Goal: Task Accomplishment & Management: Manage account settings

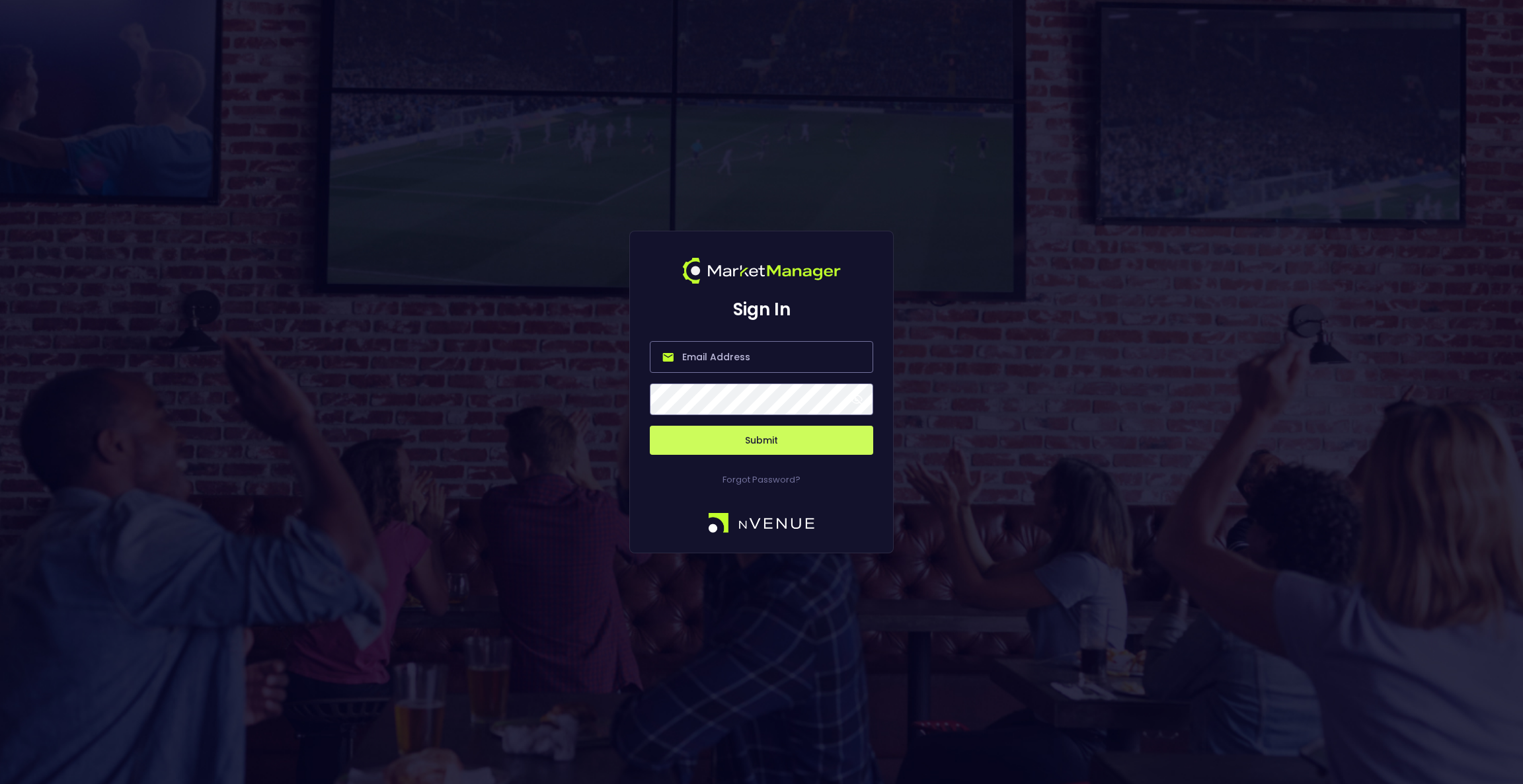
type input "[EMAIL_ADDRESS][DOMAIN_NAME]"
click at [752, 435] on button "Submit" at bounding box center [762, 440] width 224 height 29
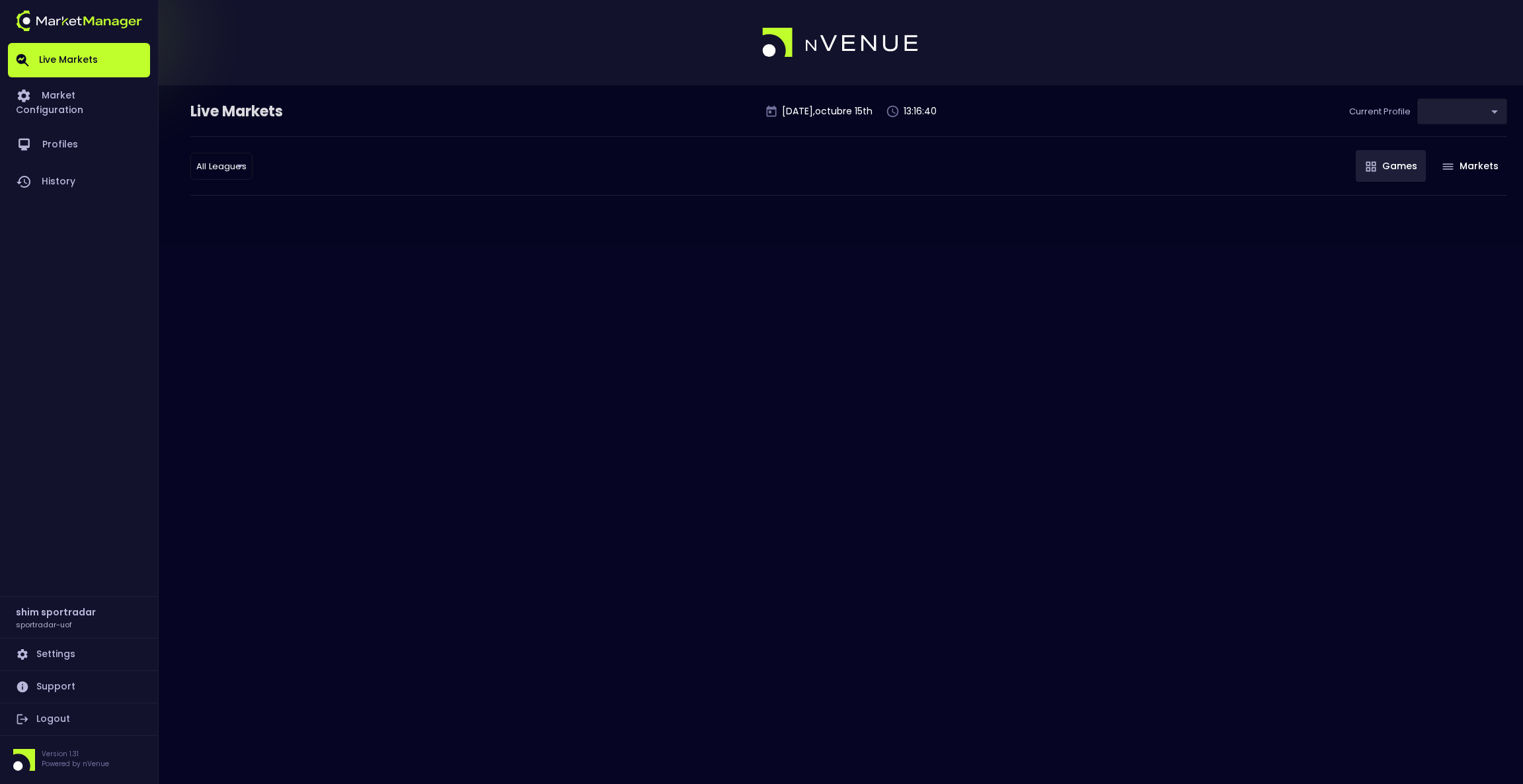
type input "92faa2e0-1ff4-4d95-aa8e-9001997e8080"
click at [110, 85] on link "Market Configuration" at bounding box center [78, 102] width 142 height 49
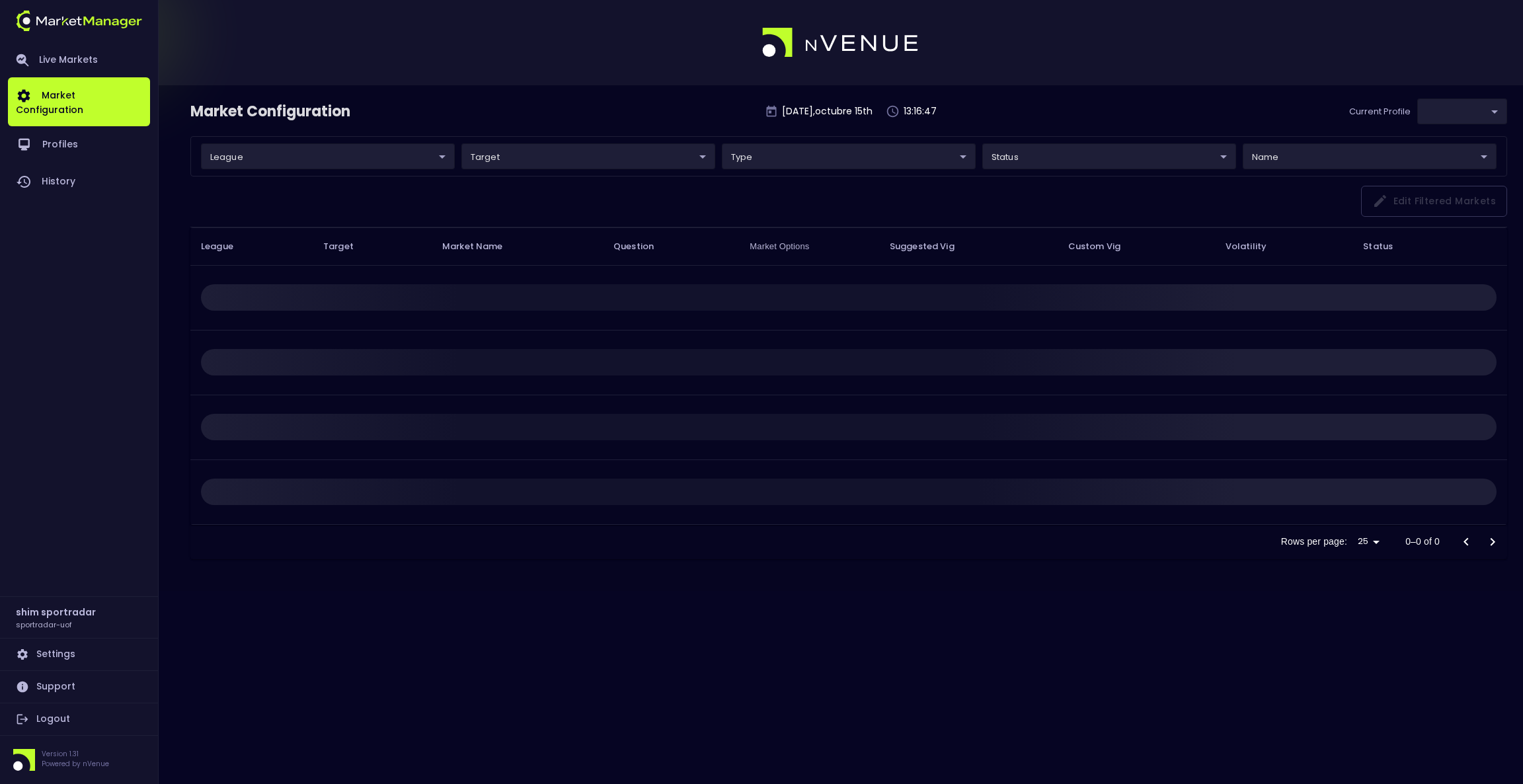
type input "92faa2e0-1ff4-4d95-aa8e-9001997e8080"
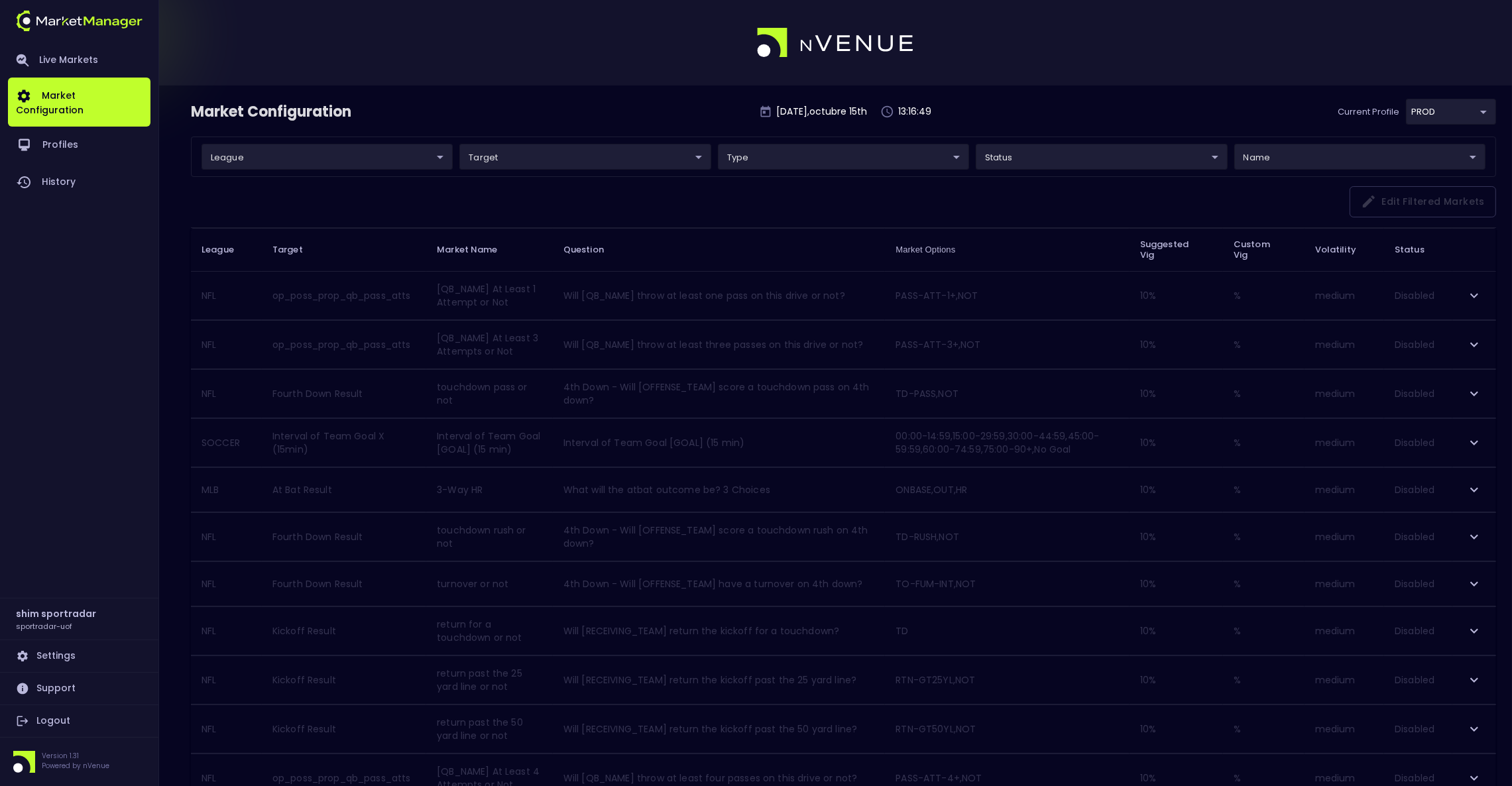
click at [379, 160] on body "Live Markets Market Configuration Profiles History shim sportradar sportradar-u…" at bounding box center [756, 770] width 1512 height 1540
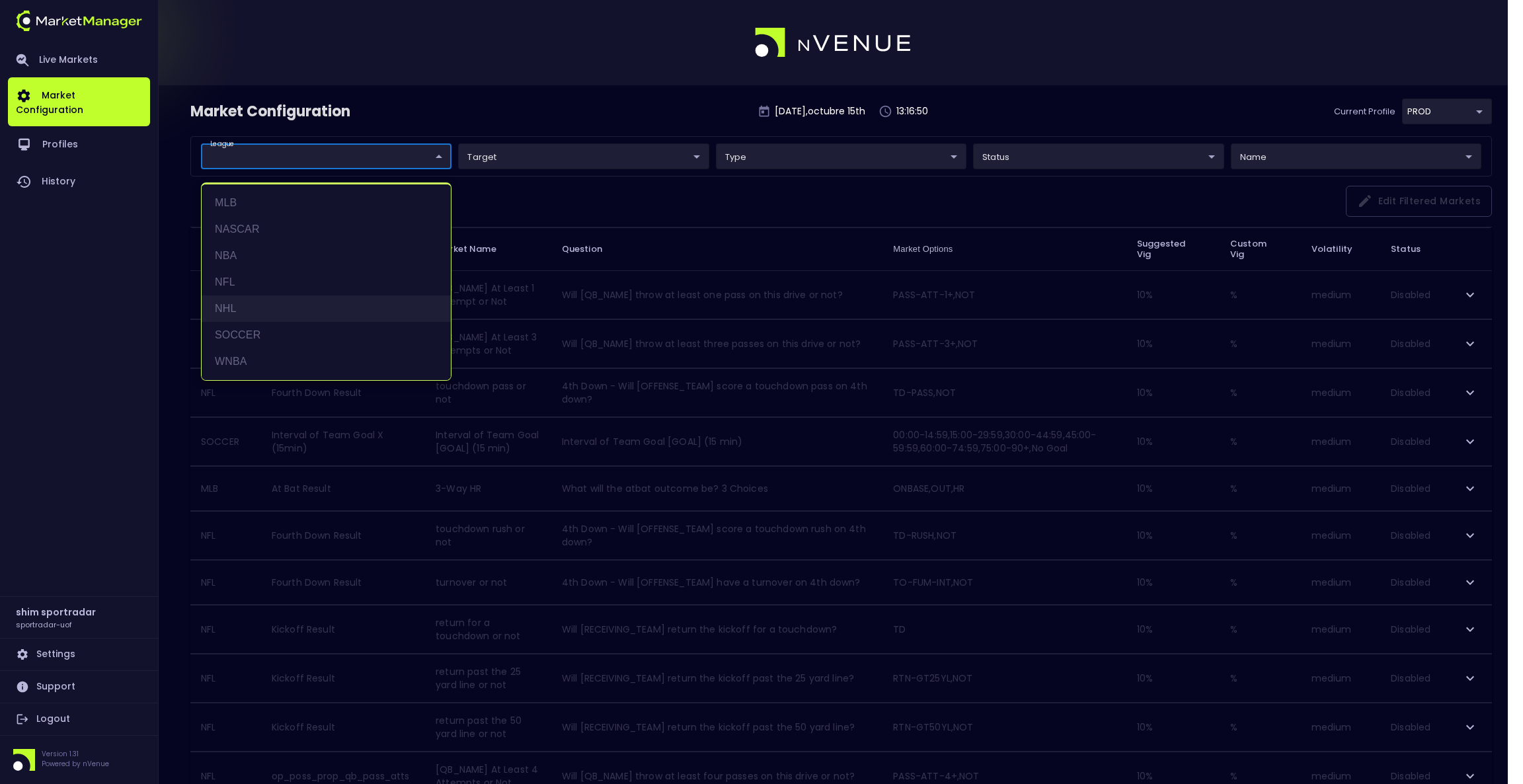
click at [276, 300] on li "NHL" at bounding box center [326, 308] width 249 height 26
type input "NHL"
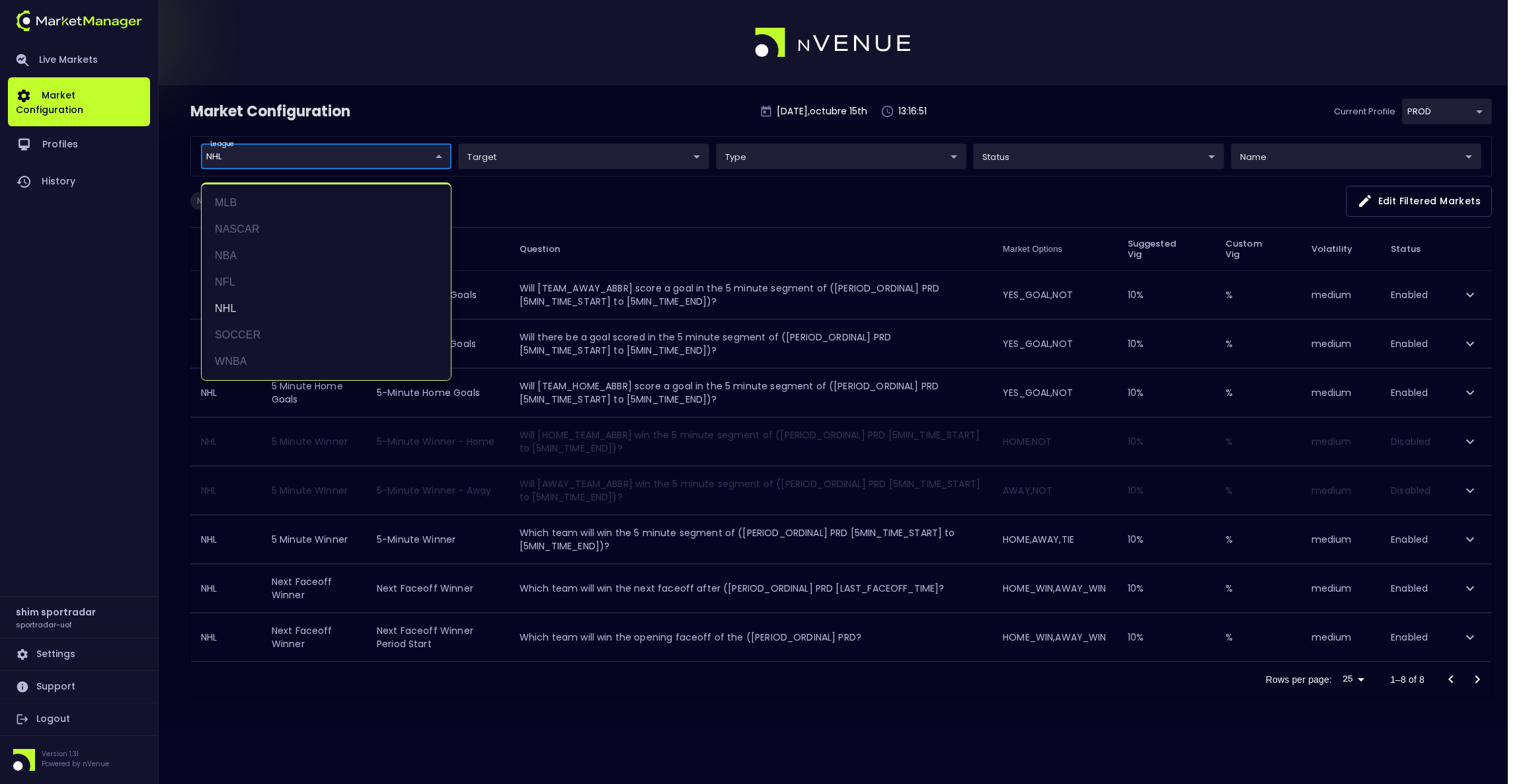
click at [1010, 116] on div at bounding box center [762, 392] width 1523 height 784
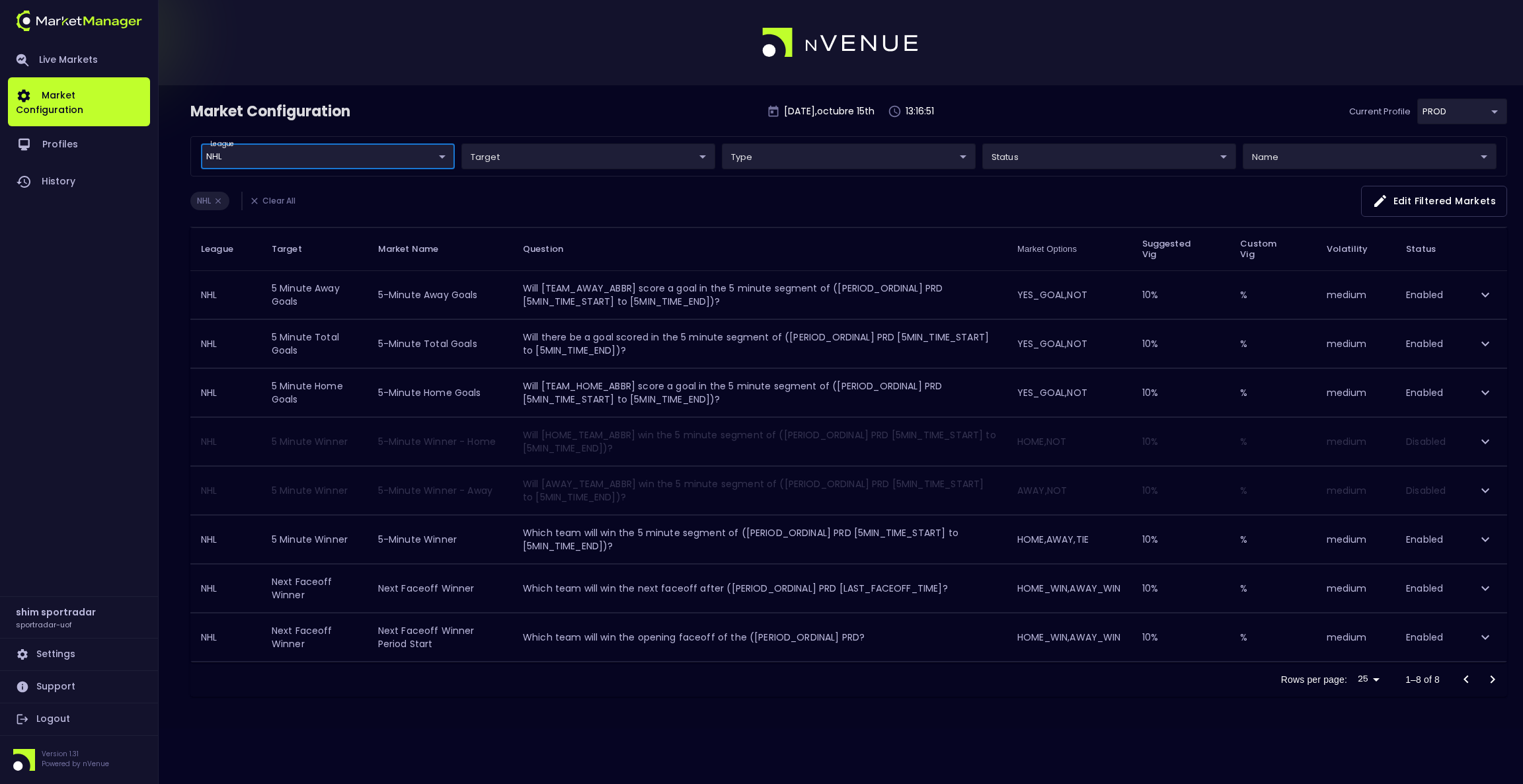
click at [1064, 153] on body "Live Markets Market Configuration Profiles History shim sportradar sportradar-u…" at bounding box center [762, 392] width 1523 height 784
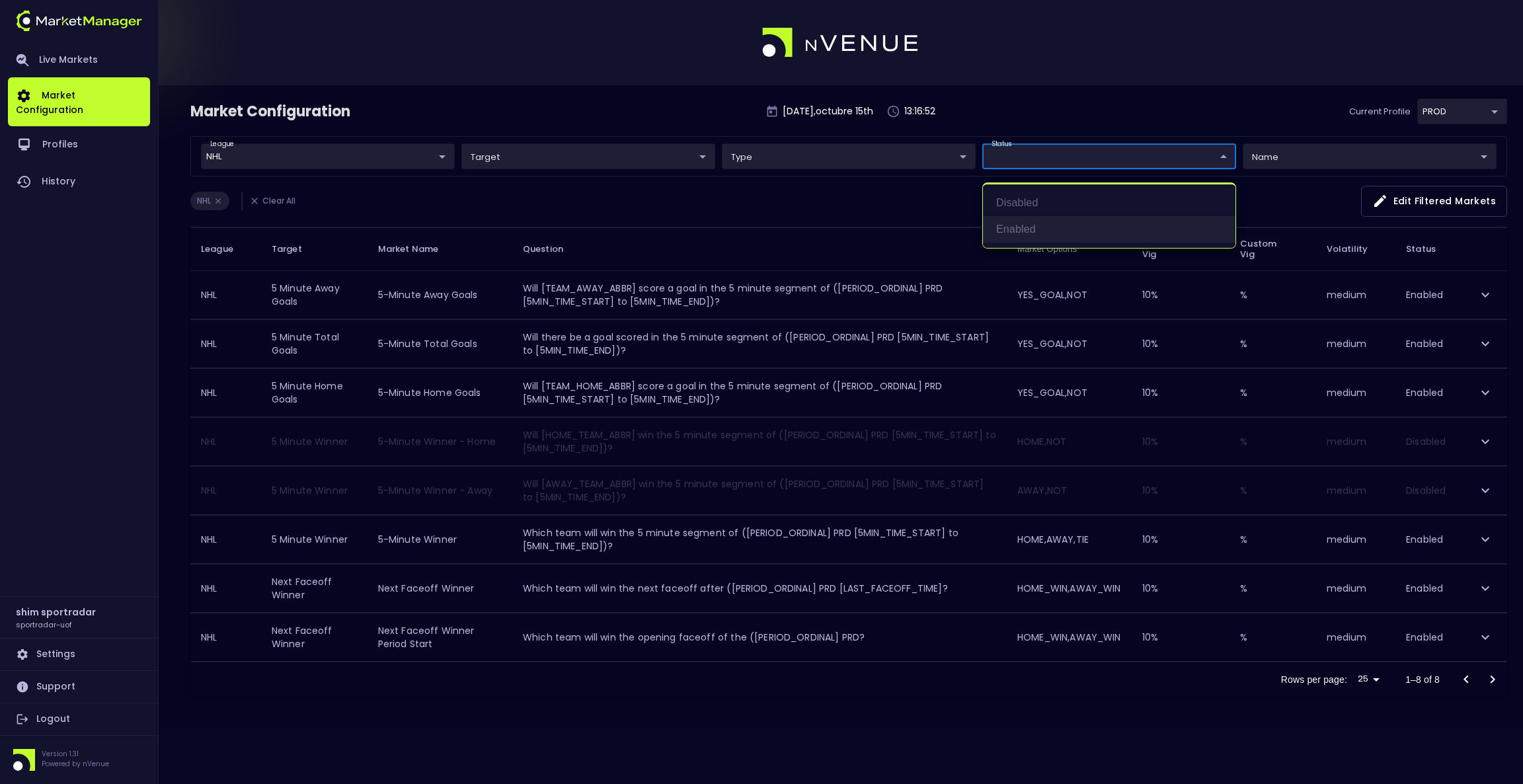
click at [1042, 224] on li "Enabled" at bounding box center [1109, 229] width 252 height 26
type input "Enabled"
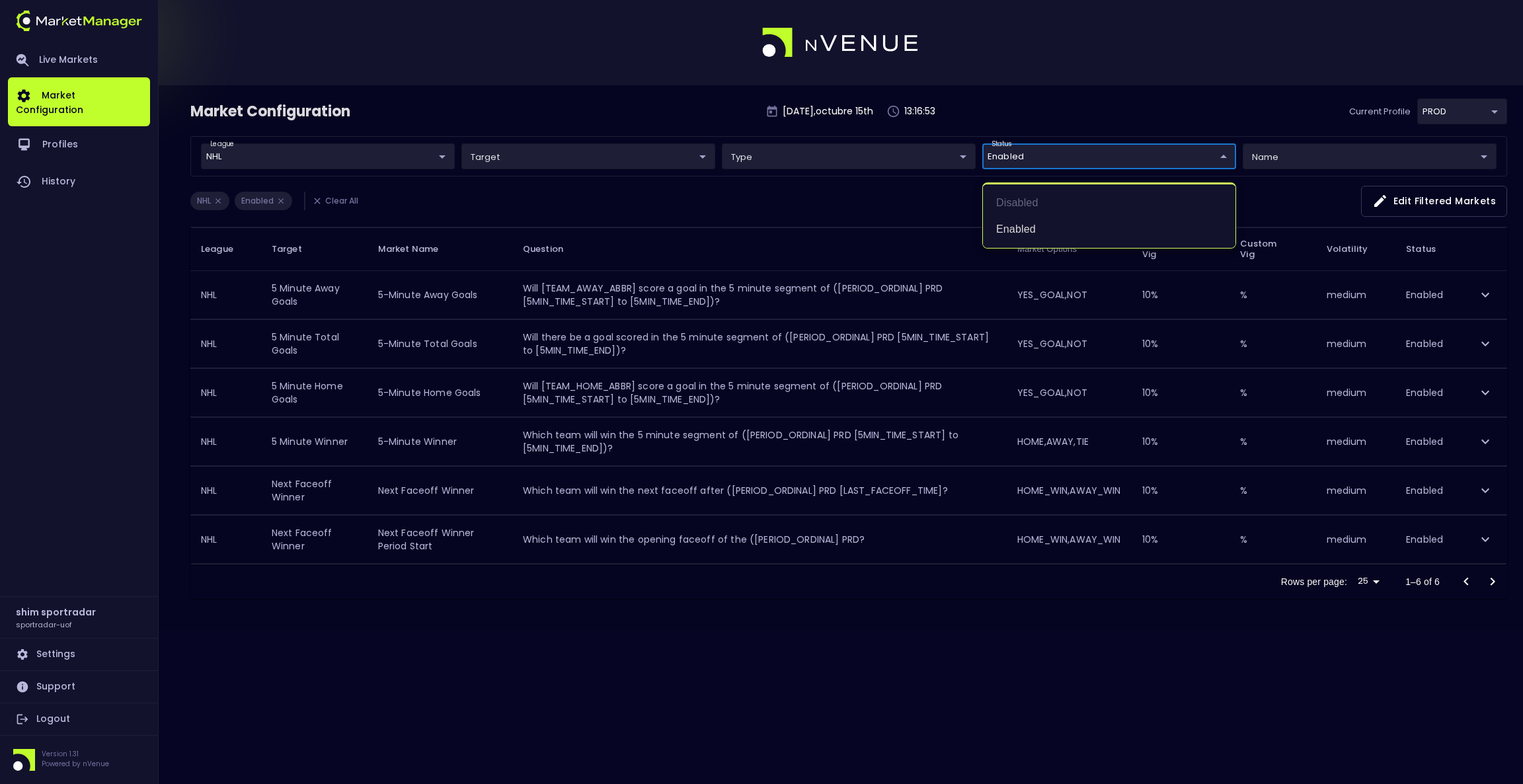
click at [1062, 102] on div at bounding box center [762, 392] width 1523 height 784
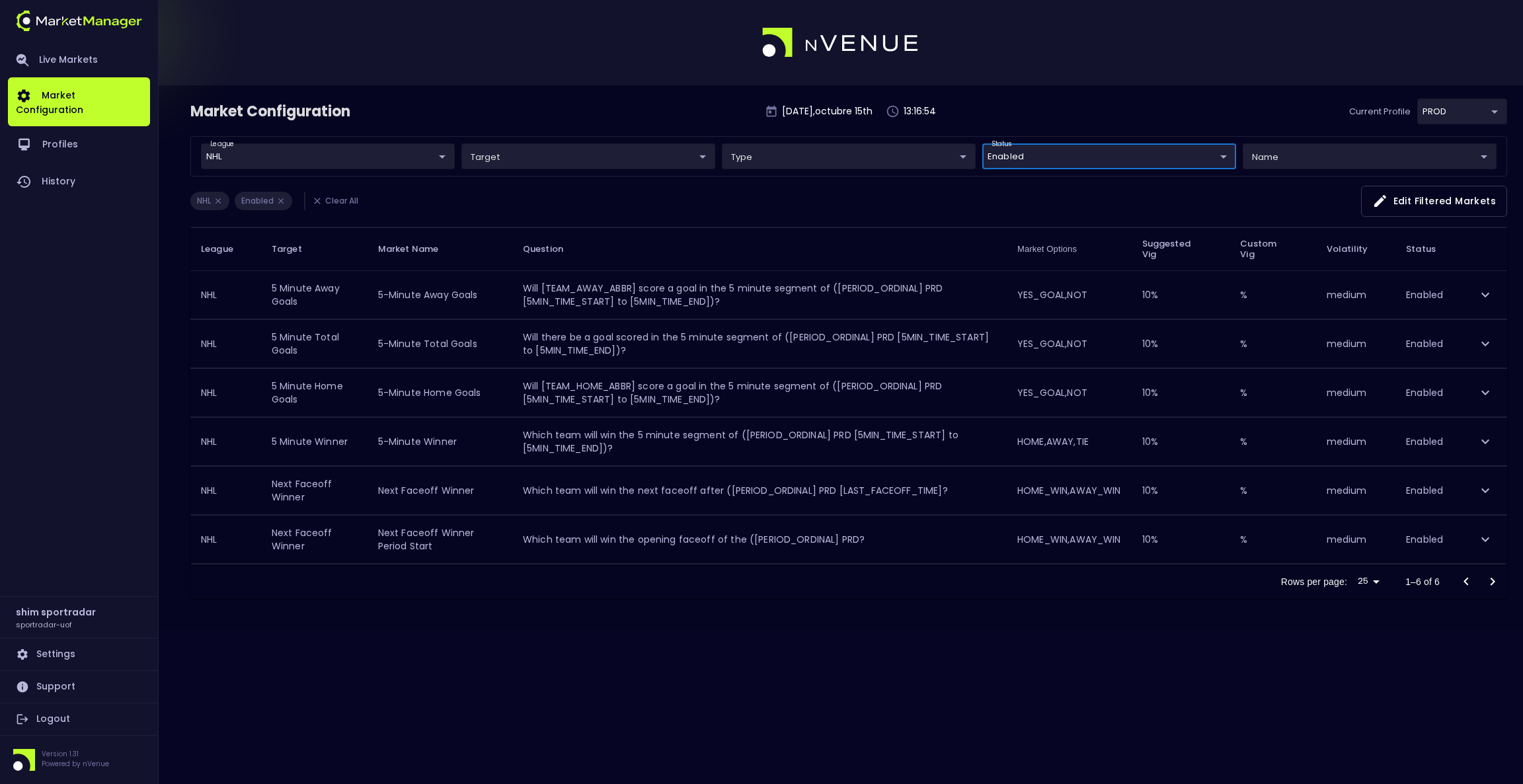
click at [1438, 102] on body "Live Markets Market Configuration Profiles History shim sportradar sportradar-u…" at bounding box center [762, 392] width 1523 height 784
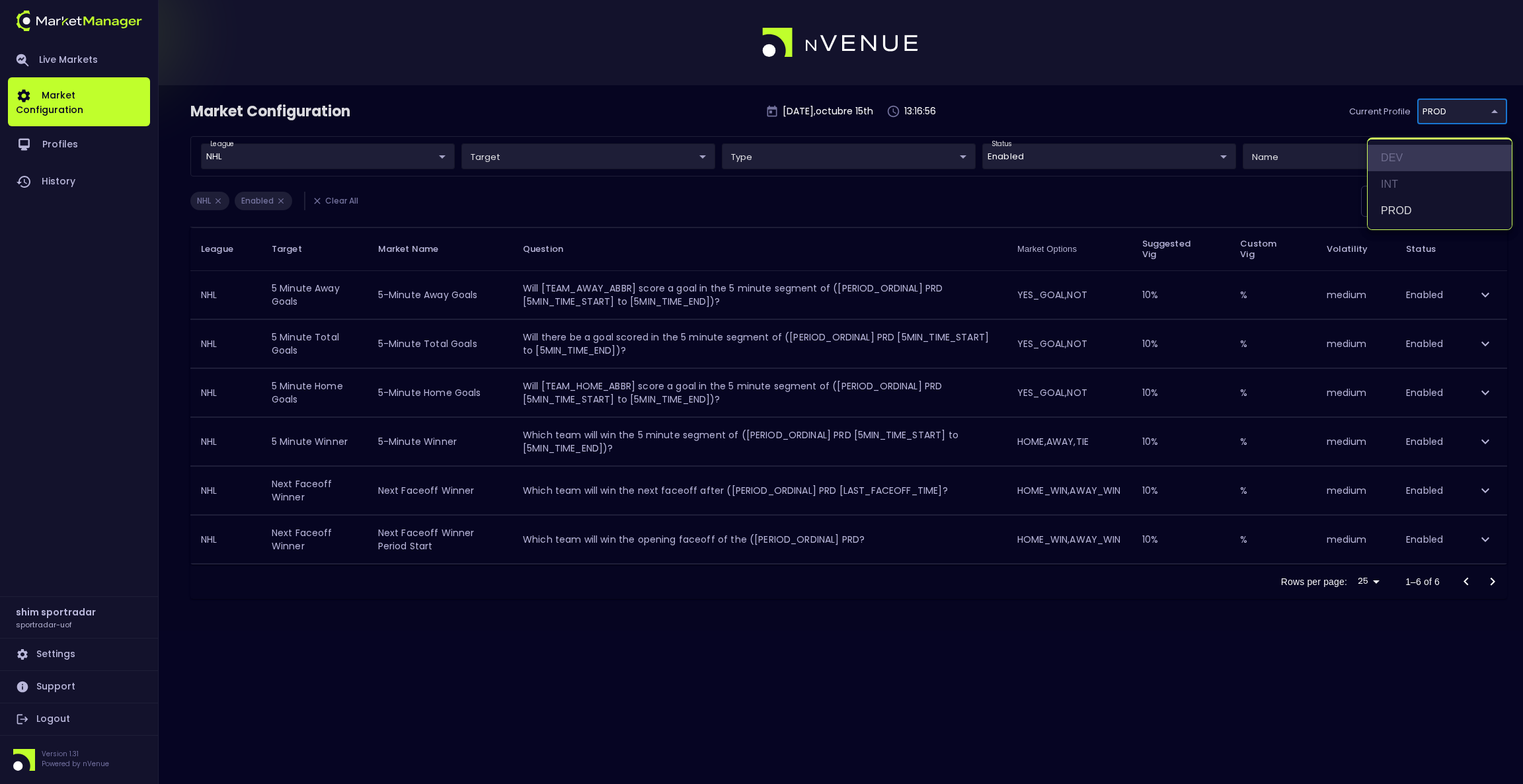
click at [1404, 154] on li "DEV" at bounding box center [1439, 157] width 144 height 26
click at [1457, 106] on body "Live Markets Market Configuration Profiles History shim sportradar sportradar-u…" at bounding box center [762, 392] width 1523 height 784
click at [1425, 174] on li "INT" at bounding box center [1439, 183] width 144 height 26
click at [1465, 111] on body "Live Markets Market Configuration Profiles History shim sportradar sportradar-u…" at bounding box center [762, 392] width 1523 height 784
click at [1410, 206] on li "PROD" at bounding box center [1439, 210] width 144 height 26
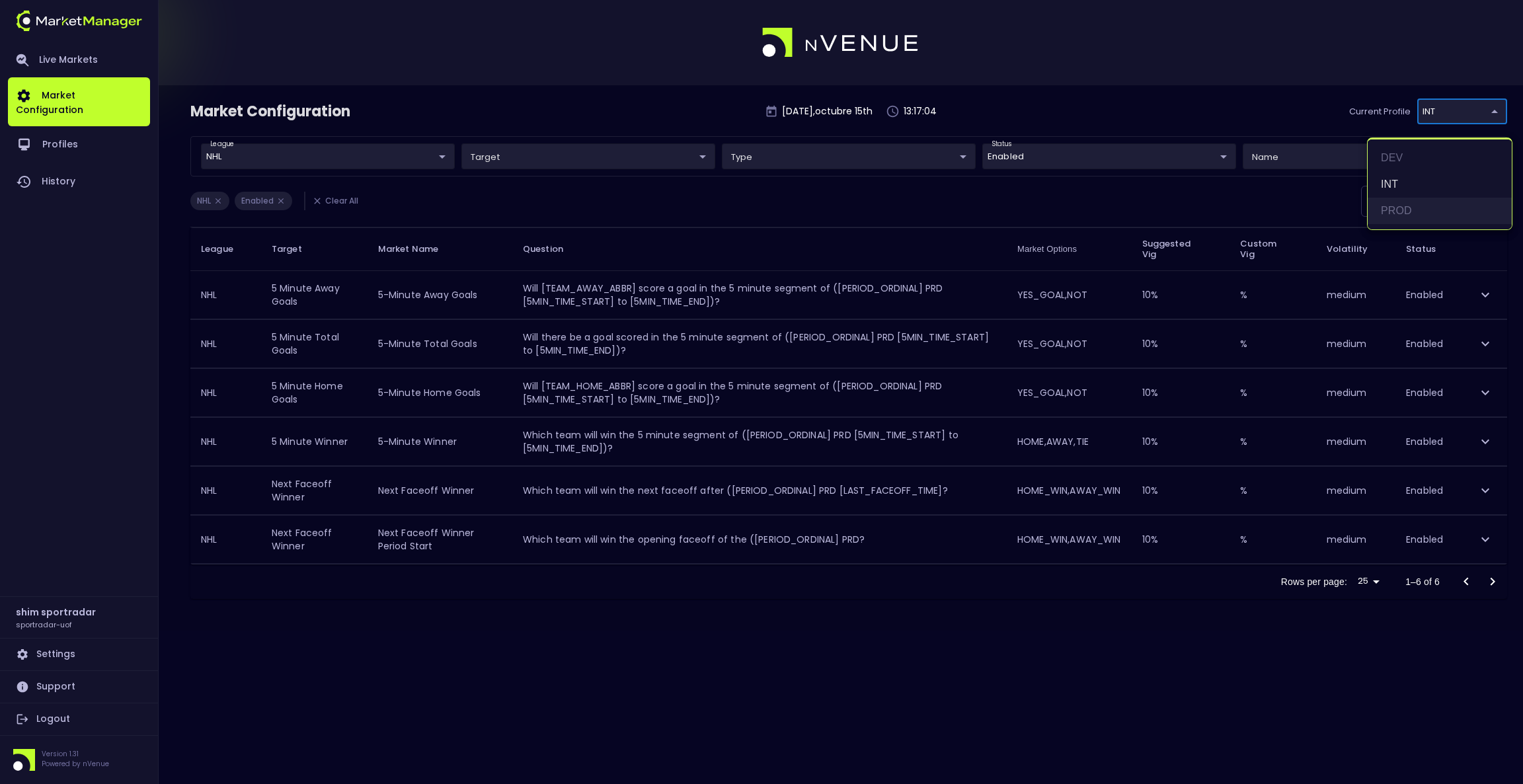
type input "92faa2e0-1ff4-4d95-aa8e-9001997e8080"
